Goal: Task Accomplishment & Management: Manage account settings

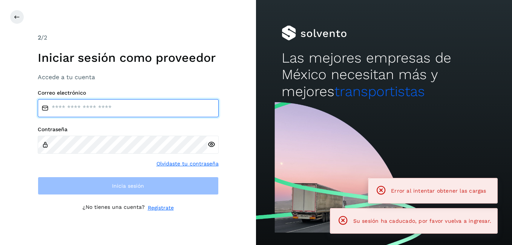
type input "**********"
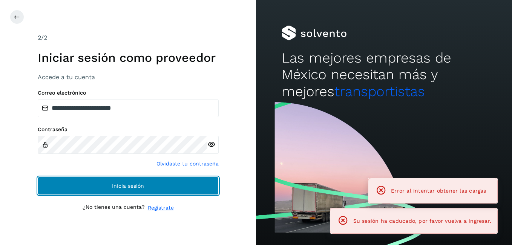
click at [189, 179] on button "Inicia sesión" at bounding box center [128, 186] width 181 height 18
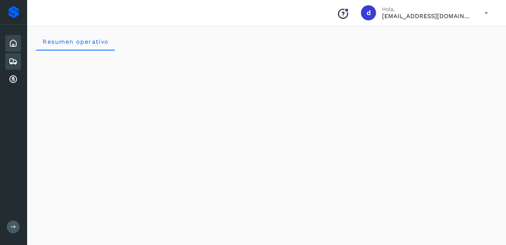
click at [12, 63] on icon at bounding box center [13, 61] width 9 height 9
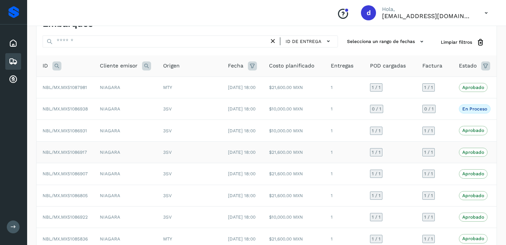
scroll to position [38, 0]
